Goal: Information Seeking & Learning: Learn about a topic

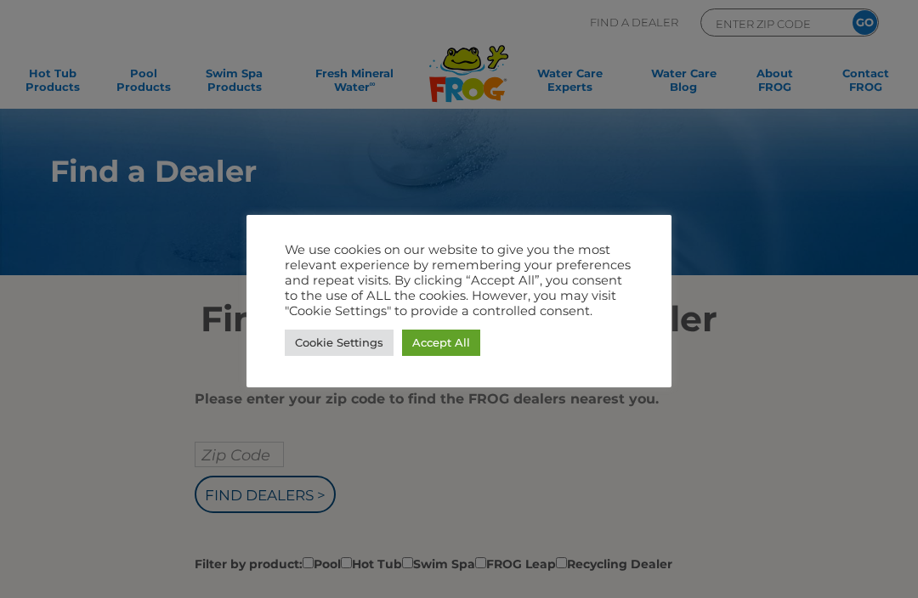
click at [427, 340] on link "Accept All" at bounding box center [441, 343] width 78 height 26
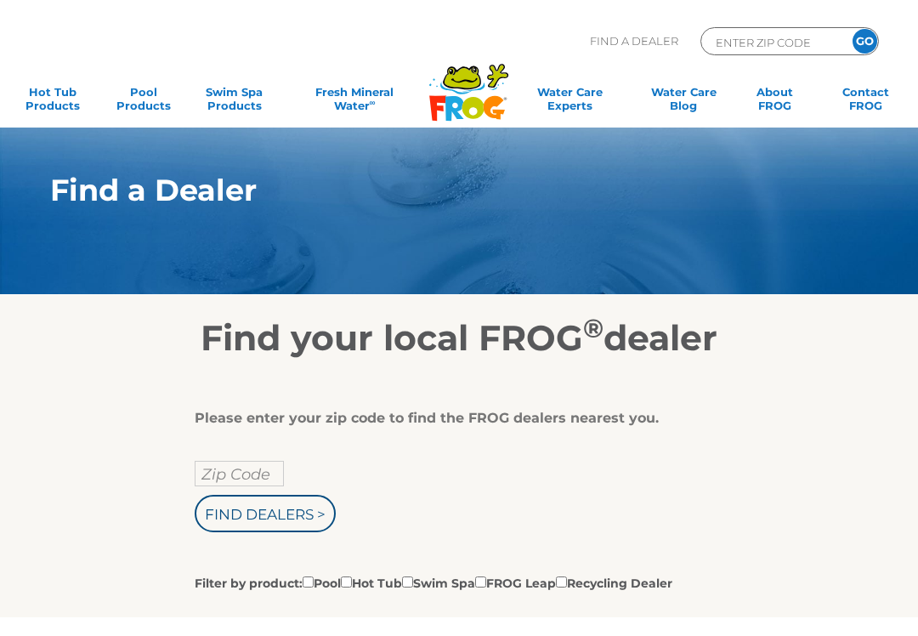
scroll to position [311, 0]
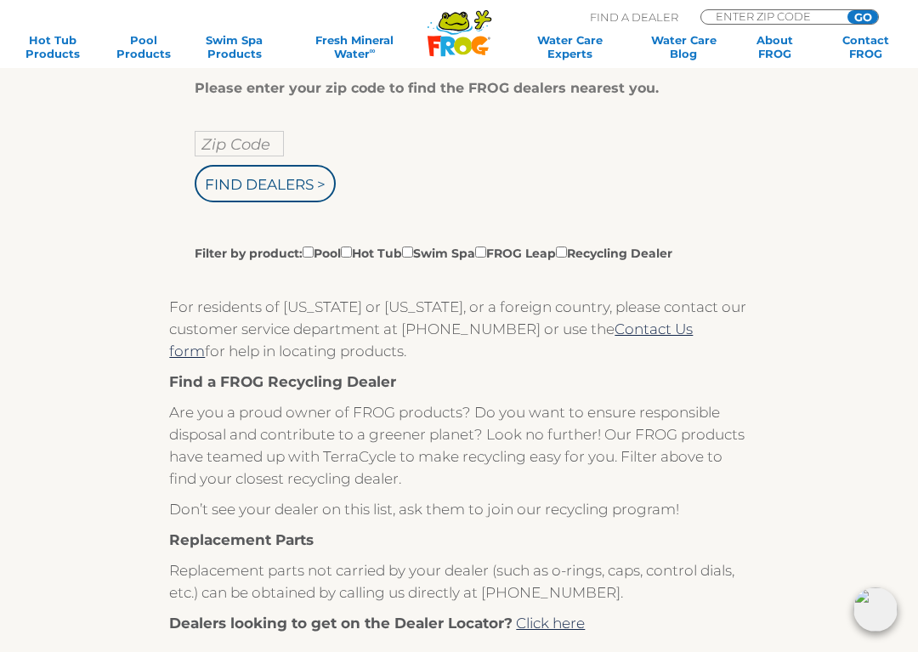
click at [235, 155] on input "Zip Code" at bounding box center [239, 143] width 89 height 25
type input "Zip Code"
click at [235, 146] on input "text" at bounding box center [239, 143] width 89 height 25
type input "11756"
click at [281, 192] on input "Find Dealers >" at bounding box center [265, 183] width 141 height 37
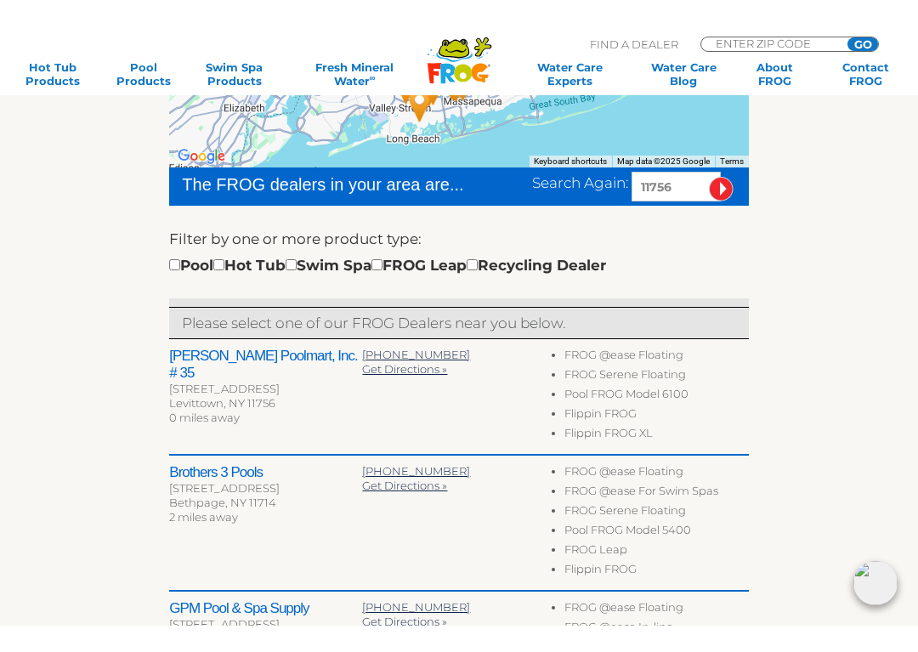
scroll to position [494, 0]
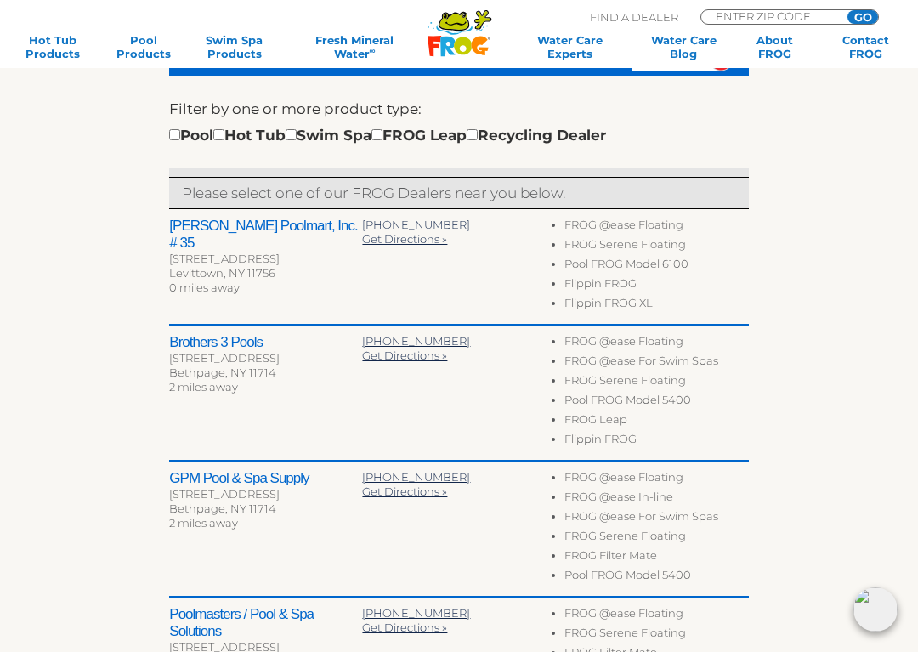
click at [224, 139] on input "checkbox" at bounding box center [218, 134] width 11 height 11
checkbox input "true"
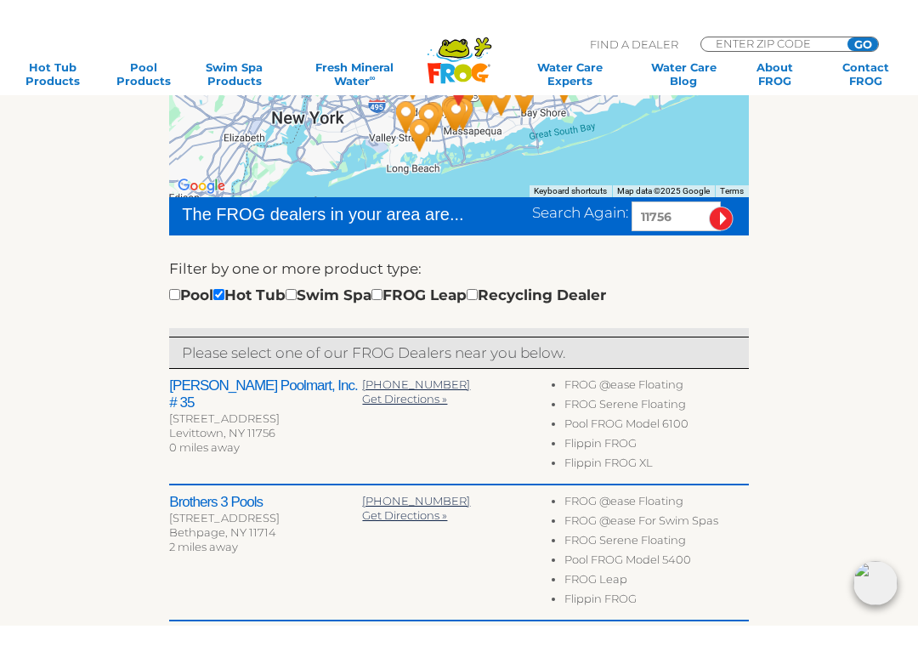
scroll to position [367, 0]
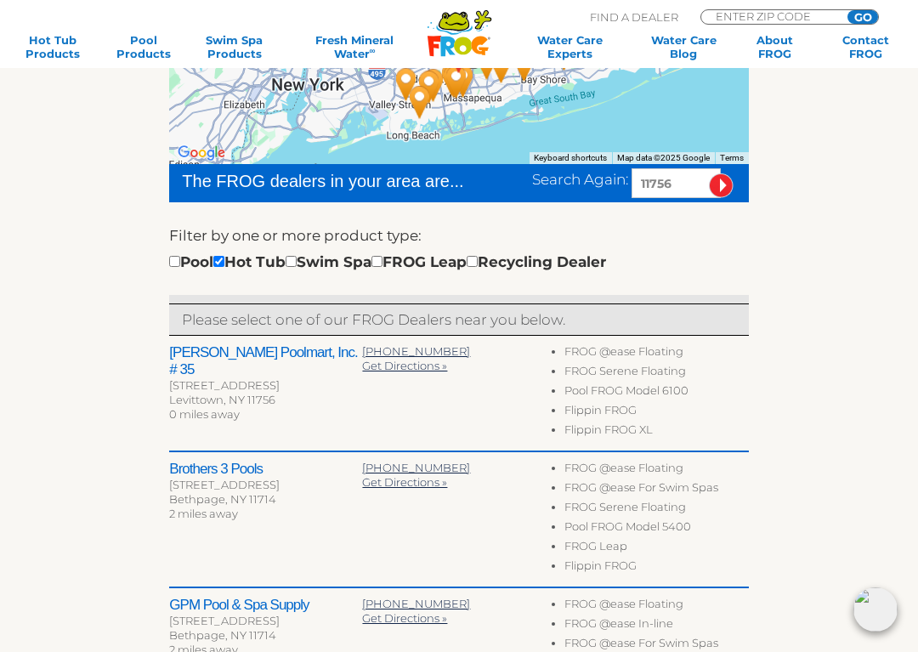
click at [221, 342] on div "Leslie's Poolmart, Inc. # 35 3365 Hempstead Tpke Levittown, NY 11756 0 miles aw…" at bounding box center [458, 394] width 579 height 116
click at [240, 345] on h2 "[PERSON_NAME] Poolmart, Inc. # 35" at bounding box center [265, 361] width 193 height 34
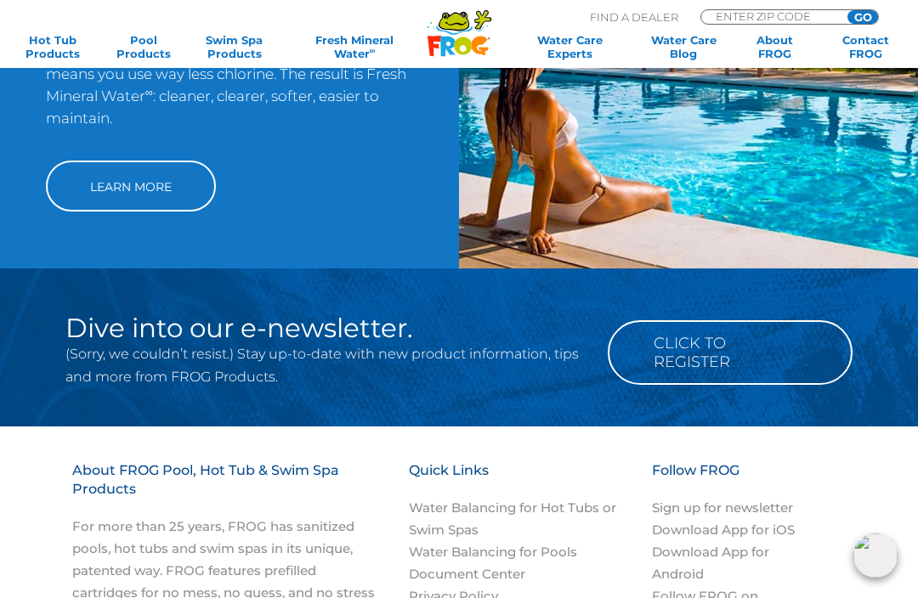
scroll to position [1493, 0]
click at [48, 34] on link "Hot Tub Products" at bounding box center [52, 46] width 71 height 27
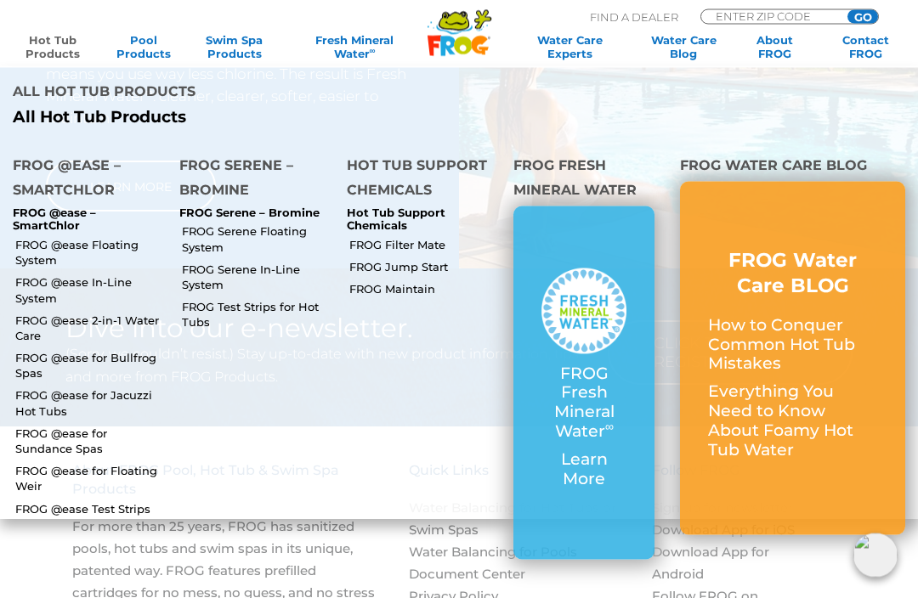
scroll to position [1494, 0]
click at [65, 246] on link "FROG @ease Floating System" at bounding box center [90, 252] width 151 height 31
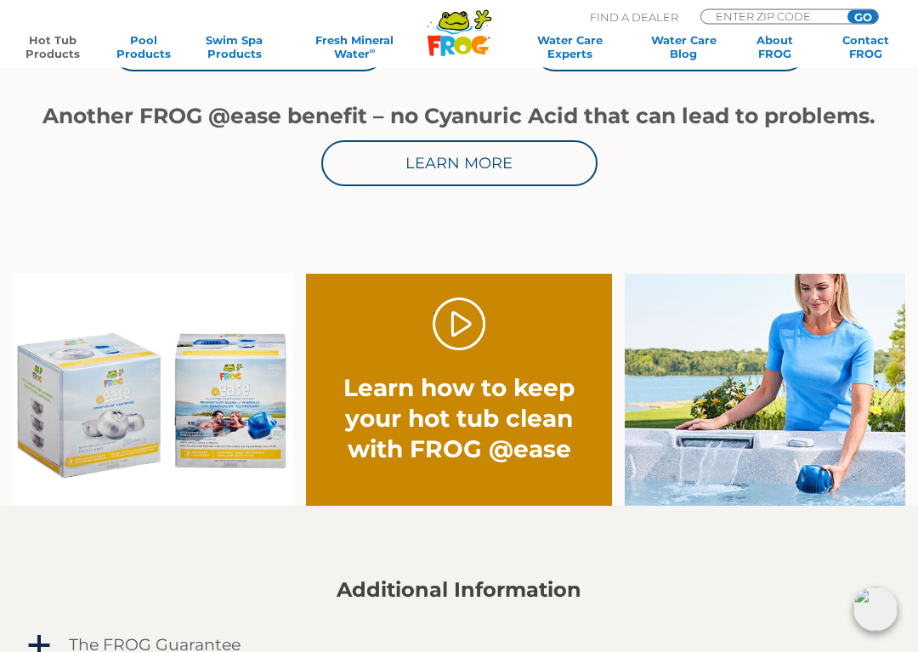
scroll to position [908, 0]
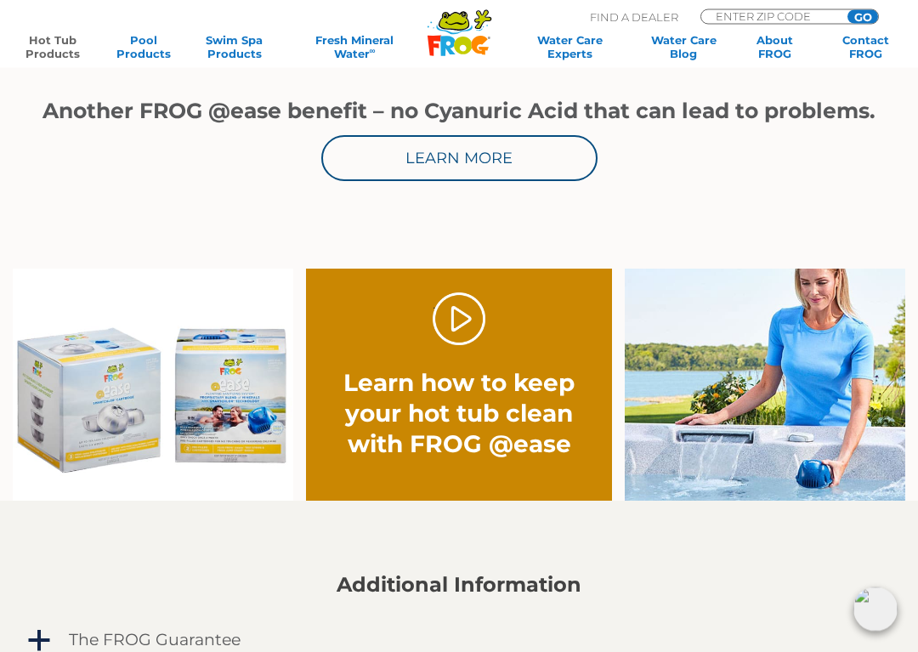
click at [464, 319] on link "." at bounding box center [460, 320] width 54 height 54
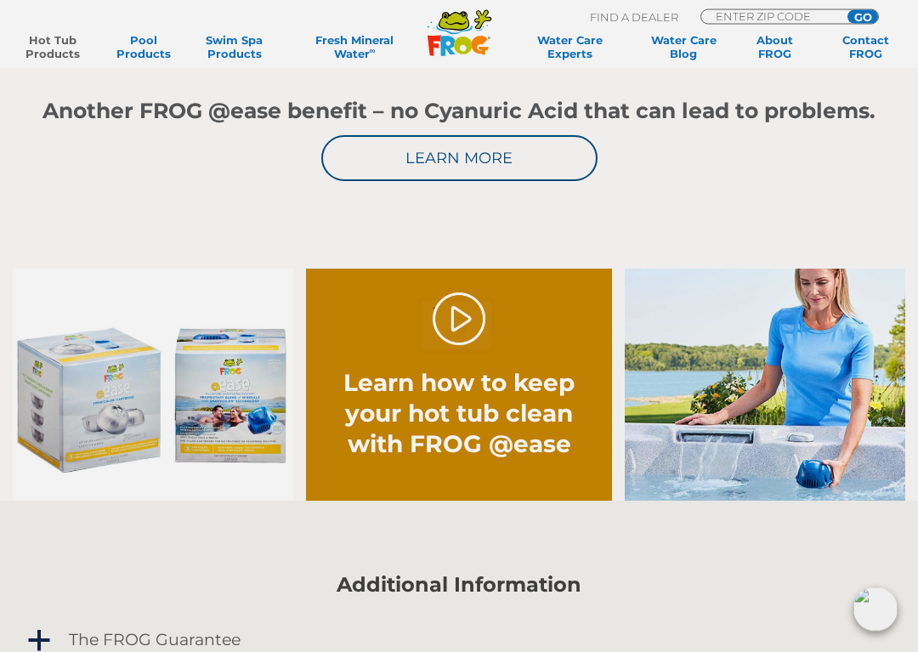
scroll to position [908, 0]
